Goal: Transaction & Acquisition: Subscribe to service/newsletter

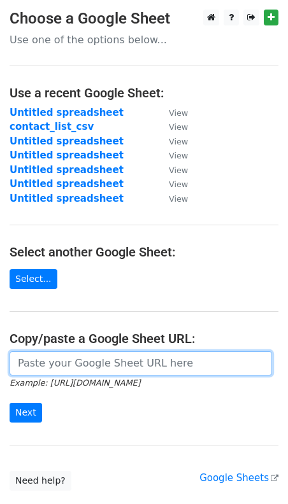
click at [52, 359] on input "url" at bounding box center [141, 363] width 262 height 24
paste input "https://docs.google.com/spreadsheets/d/1ryPHVELmMZixqz3xE60c-53_kt1lDg2rkXSN-Rz…"
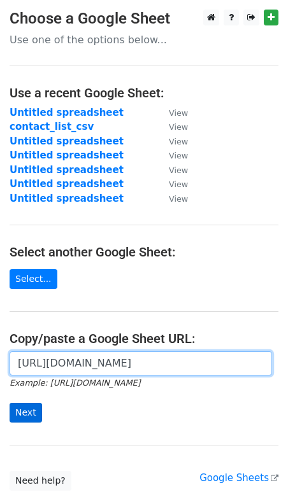
type input "https://docs.google.com/spreadsheets/d/1ryPHVELmMZixqz3xE60c-53_kt1lDg2rkXSN-Rz…"
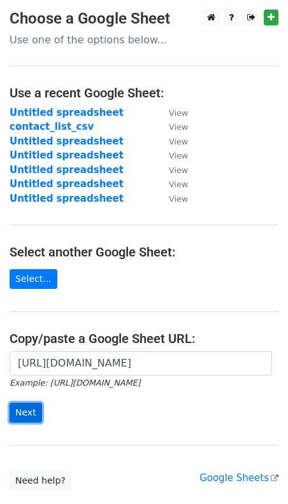
click at [30, 409] on input "Next" at bounding box center [26, 413] width 32 height 20
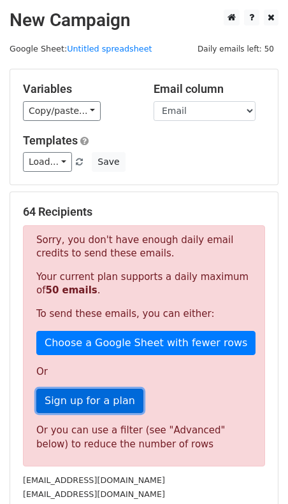
click at [126, 407] on link "Sign up for a plan" at bounding box center [89, 401] width 107 height 24
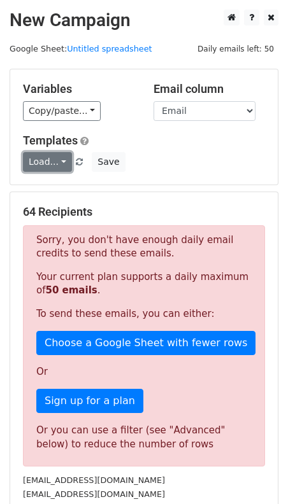
click at [50, 160] on link "Load..." at bounding box center [47, 162] width 49 height 20
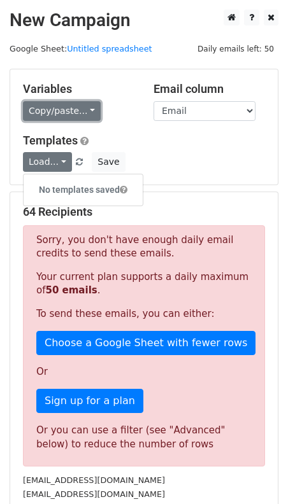
click at [53, 116] on link "Copy/paste..." at bounding box center [62, 111] width 78 height 20
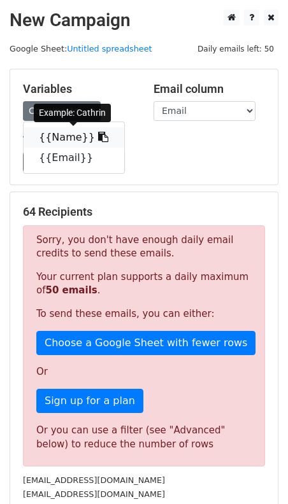
click at [59, 134] on link "{{Name}}" at bounding box center [74, 137] width 101 height 20
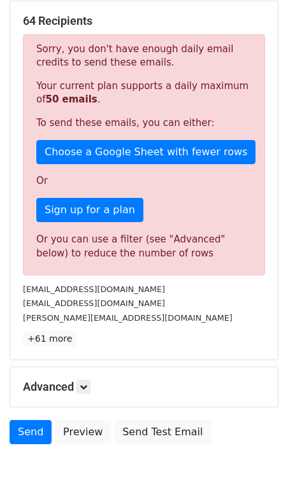
scroll to position [234, 0]
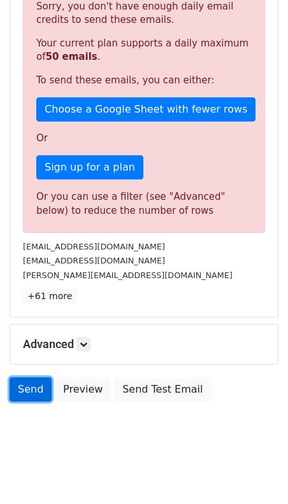
click at [36, 388] on link "Send" at bounding box center [31, 389] width 42 height 24
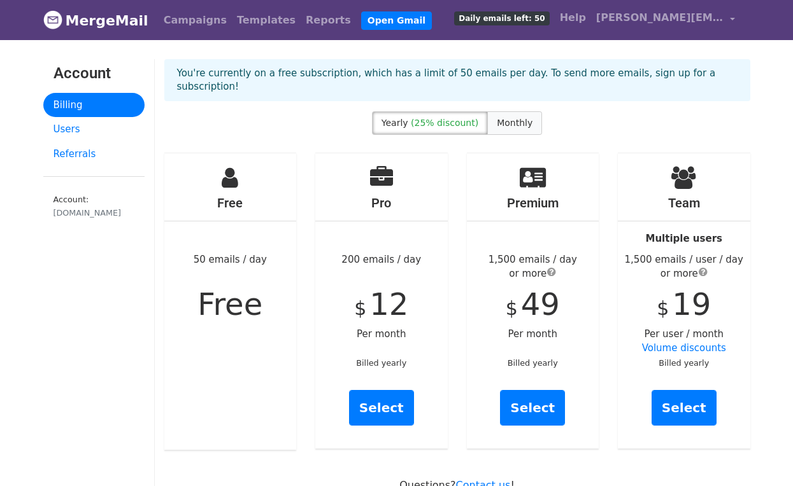
click at [514, 118] on span "Monthly" at bounding box center [515, 123] width 36 height 10
click at [370, 395] on link "Select" at bounding box center [381, 408] width 65 height 36
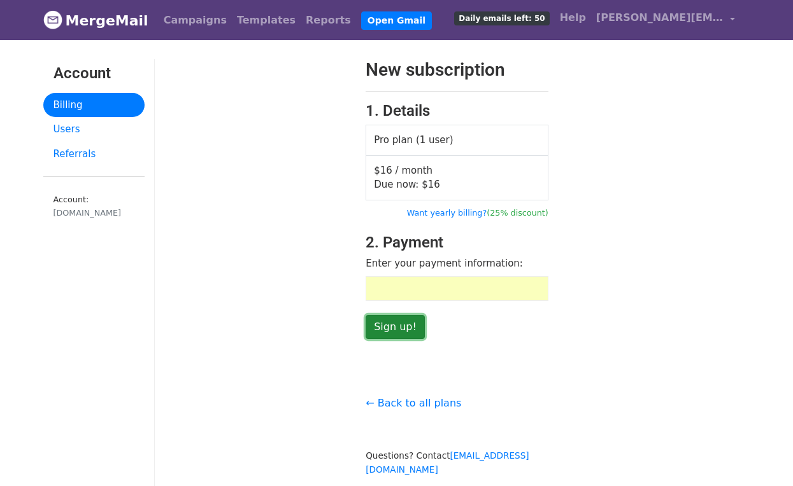
click at [400, 330] on input "Sign up!" at bounding box center [394, 327] width 59 height 24
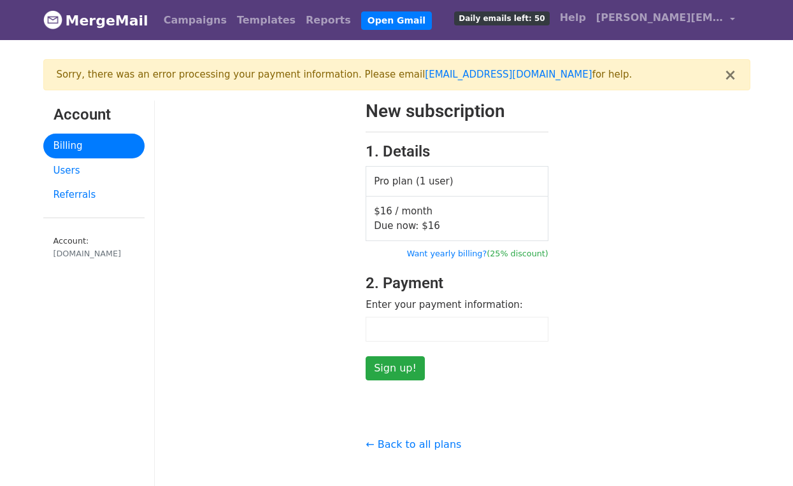
click at [593, 267] on div "New subscription 1. Details Pro plan (1 user) $16 / month Due now: $ 16 Want ye…" at bounding box center [457, 241] width 605 height 280
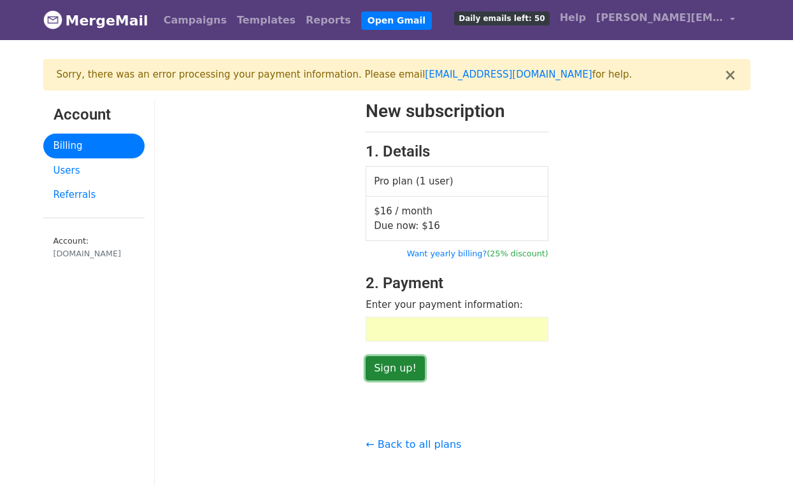
click at [401, 370] on input "Sign up!" at bounding box center [394, 368] width 59 height 24
click at [408, 367] on input "Sign up!" at bounding box center [394, 368] width 59 height 24
click at [394, 372] on input "Sign up!" at bounding box center [394, 368] width 59 height 24
